Goal: Information Seeking & Learning: Learn about a topic

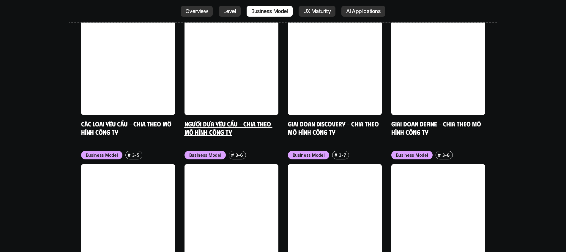
scroll to position [2562, 0]
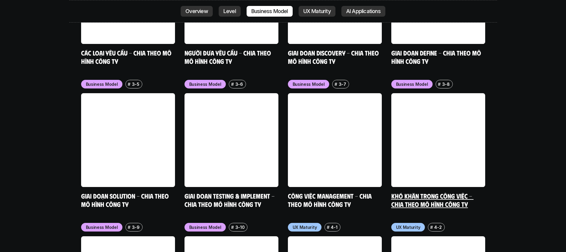
click at [417, 96] on link at bounding box center [439, 140] width 94 height 94
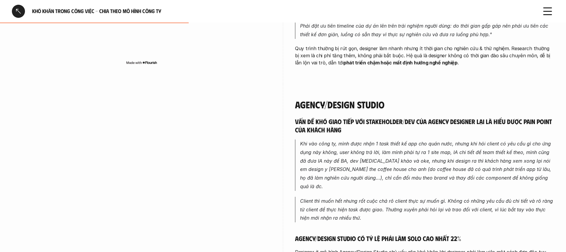
scroll to position [1028, 0]
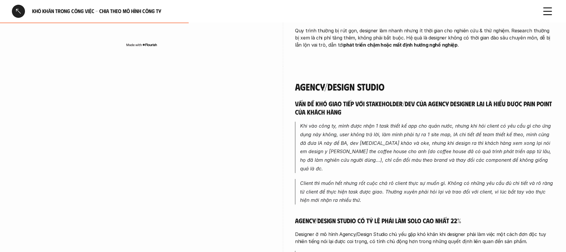
click at [376, 138] on em "Khi vào công ty, mình được nhận 1 task thiết kế app cho quán nước, nhưng khi hỏ…" at bounding box center [426, 147] width 253 height 49
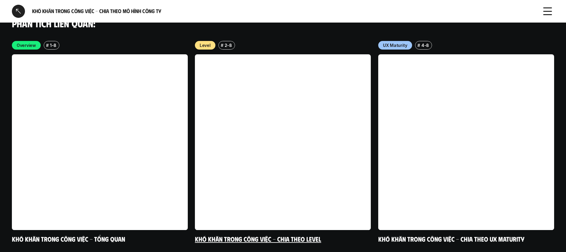
scroll to position [1376, 0]
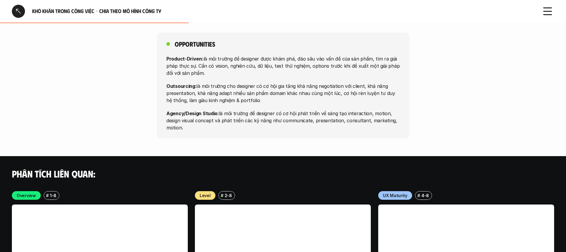
click at [235, 191] on div "Level # 2-8" at bounding box center [283, 195] width 176 height 9
click at [229, 193] on p "2-8" at bounding box center [228, 196] width 7 height 6
click at [208, 193] on p "Level" at bounding box center [205, 196] width 11 height 6
click at [226, 193] on p "2-8" at bounding box center [228, 196] width 7 height 6
click at [218, 191] on div "# 2-8" at bounding box center [226, 195] width 17 height 9
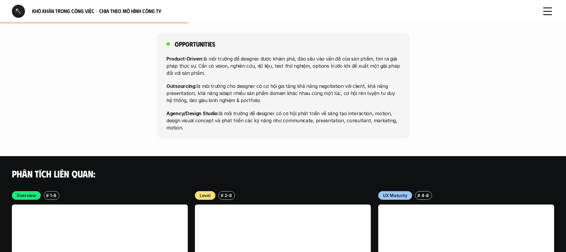
click at [202, 193] on p "Level" at bounding box center [205, 196] width 11 height 6
click at [221, 194] on h6 "#" at bounding box center [222, 196] width 3 height 4
click at [210, 191] on div "Level" at bounding box center [205, 195] width 21 height 9
click at [233, 191] on div "# 2-8" at bounding box center [226, 195] width 17 height 9
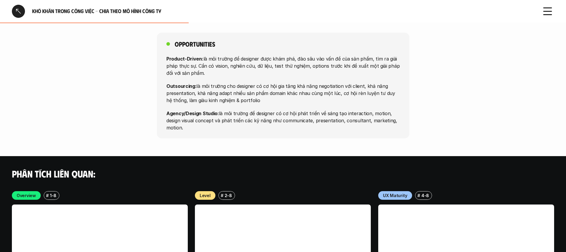
drag, startPoint x: 209, startPoint y: 169, endPoint x: 229, endPoint y: 169, distance: 19.9
click at [209, 193] on p "Level" at bounding box center [205, 196] width 11 height 6
drag, startPoint x: 240, startPoint y: 169, endPoint x: 252, endPoint y: 164, distance: 13.2
click at [240, 191] on div "Level # 2-8" at bounding box center [283, 195] width 176 height 9
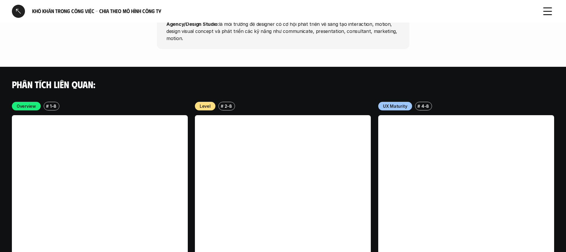
scroll to position [1469, 0]
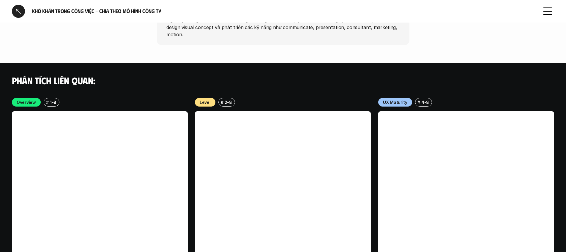
click at [297, 163] on link at bounding box center [283, 199] width 176 height 176
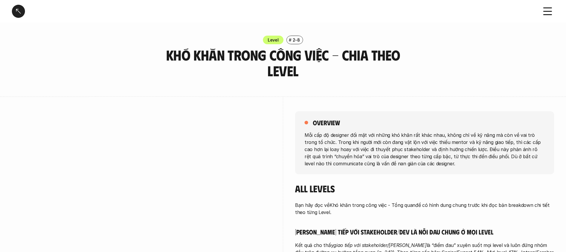
click at [313, 161] on p "Mỗi cấp độ designer đối mặt với những khó khăn rất khác nhau, không chỉ về kỹ n…" at bounding box center [425, 149] width 240 height 36
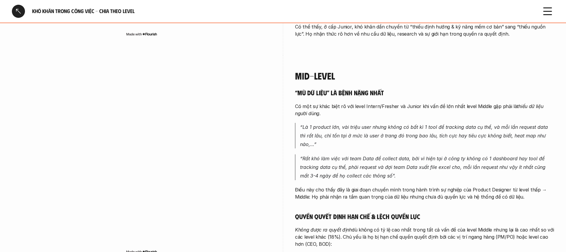
scroll to position [1022, 0]
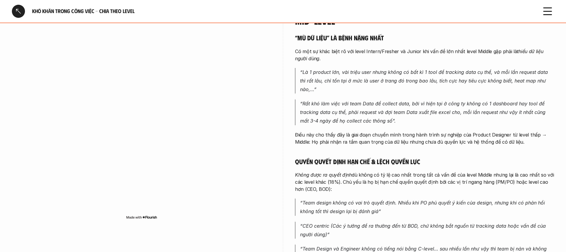
click at [343, 141] on div "“Mù dữ liệu” là bệnh nặng nhất Có một sự khác biệt rõ với level Intern/Fresher …" at bounding box center [424, 158] width 259 height 249
click at [349, 139] on div "“Mù dữ liệu” là bệnh nặng nhất Có một sự khác biệt rõ với level Intern/Fresher …" at bounding box center [424, 158] width 259 height 249
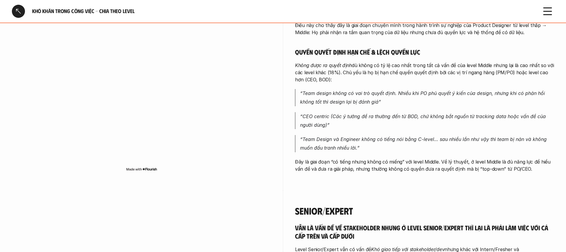
click at [351, 139] on p "“Team Design và Engineer không có tiếng nói bằng C-level… sau nhiều lần như vậy…" at bounding box center [427, 143] width 254 height 17
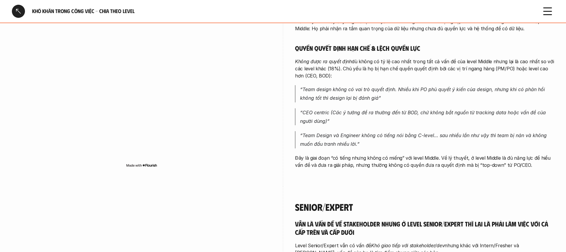
scroll to position [1106, 0]
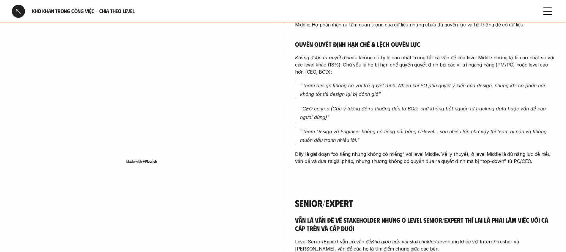
click at [352, 151] on p "Đây là giai đoạn “có tiếng nhưng không có miếng” với level Middle. Về lý thuyết…" at bounding box center [424, 158] width 259 height 14
click at [361, 151] on p "Đây là giai đoạn “có tiếng nhưng không có miếng” với level Middle. Về lý thuyết…" at bounding box center [424, 158] width 259 height 14
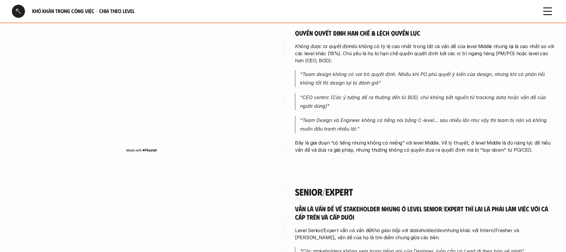
scroll to position [1250, 0]
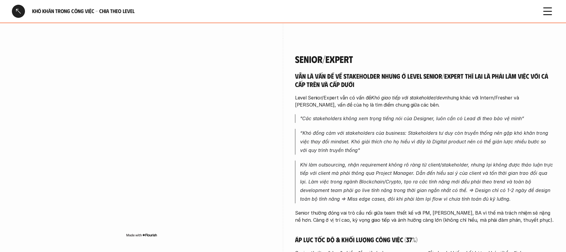
click at [361, 142] on p "“Khó đồng cảm với stakeholders của business: Stakeholders tư duy còn truyền thố…" at bounding box center [427, 142] width 254 height 26
click at [16, 12] on div at bounding box center [18, 11] width 13 height 13
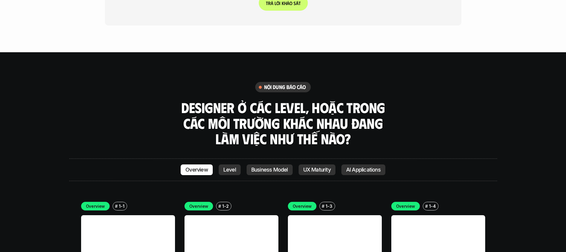
click at [282, 167] on p "Business Model" at bounding box center [269, 170] width 37 height 6
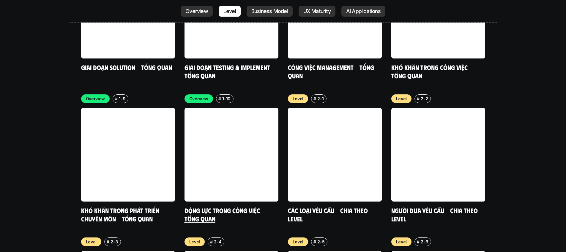
scroll to position [1966, 0]
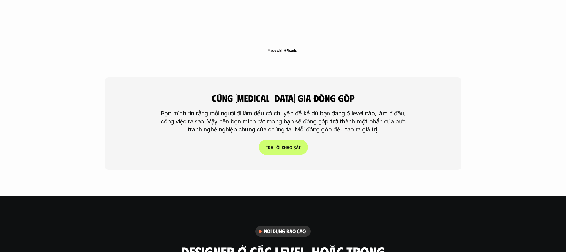
scroll to position [1431, 0]
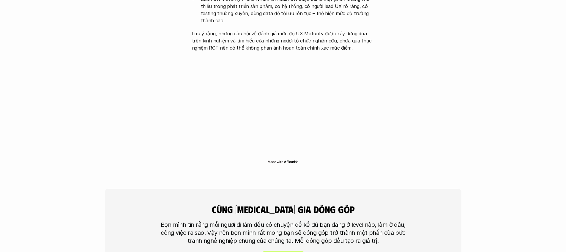
scroll to position [1291, 0]
